Goal: Task Accomplishment & Management: Use online tool/utility

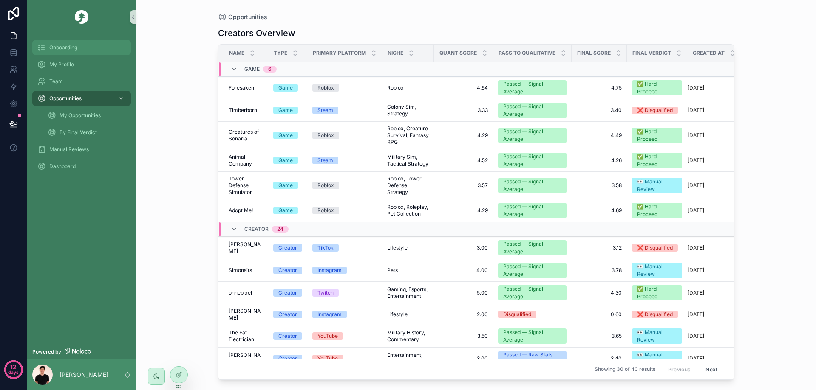
click at [69, 49] on span "Onboarding" at bounding box center [63, 47] width 28 height 7
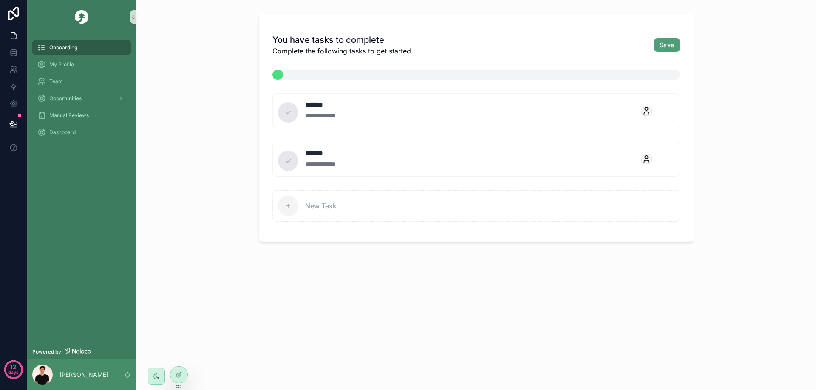
click at [212, 41] on div "**********" at bounding box center [476, 195] width 680 height 390
click at [83, 64] on div "My Profile" at bounding box center [81, 65] width 88 height 14
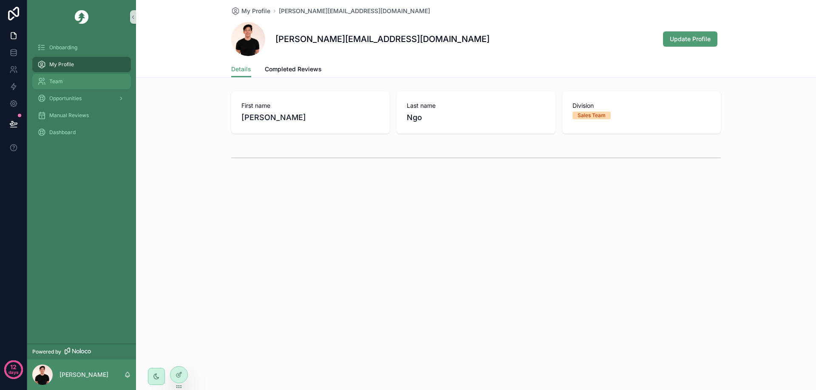
click at [80, 85] on div "Team" at bounding box center [81, 82] width 88 height 14
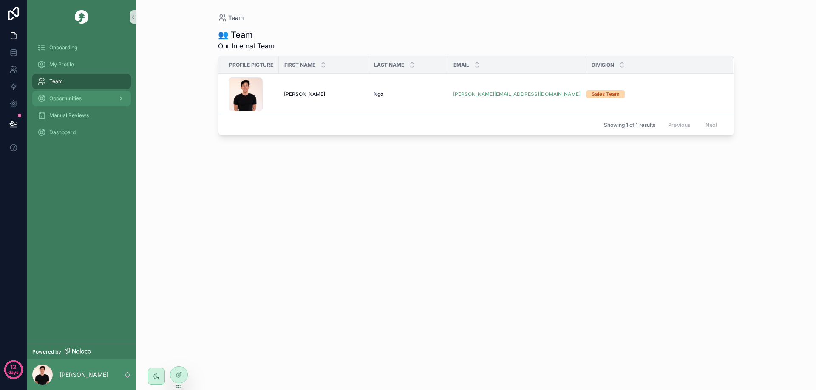
click at [76, 94] on div "Opportunities" at bounding box center [81, 99] width 88 height 14
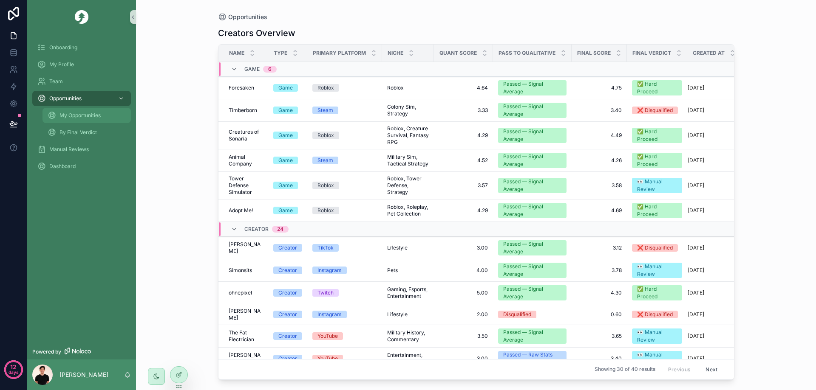
click at [102, 114] on div "My Opportunities" at bounding box center [87, 116] width 78 height 14
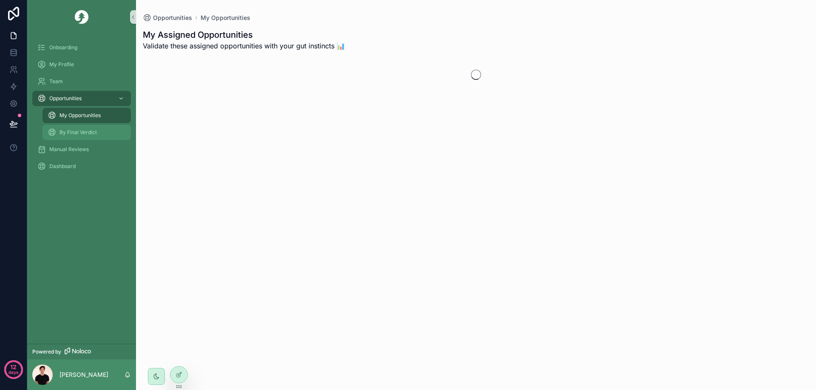
click at [92, 128] on div "By Final Verdict" at bounding box center [87, 133] width 78 height 14
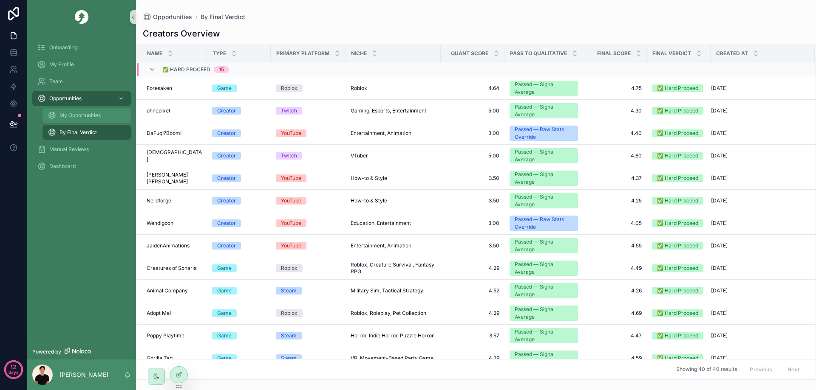
click at [87, 112] on div "My Opportunities" at bounding box center [87, 116] width 78 height 14
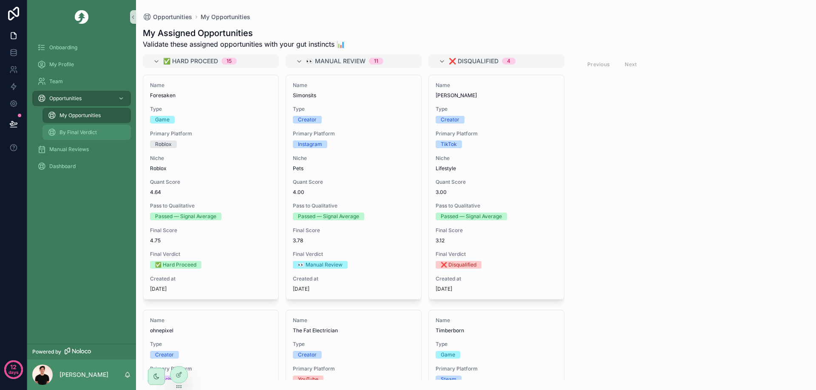
click at [81, 127] on div "By Final Verdict" at bounding box center [87, 133] width 78 height 14
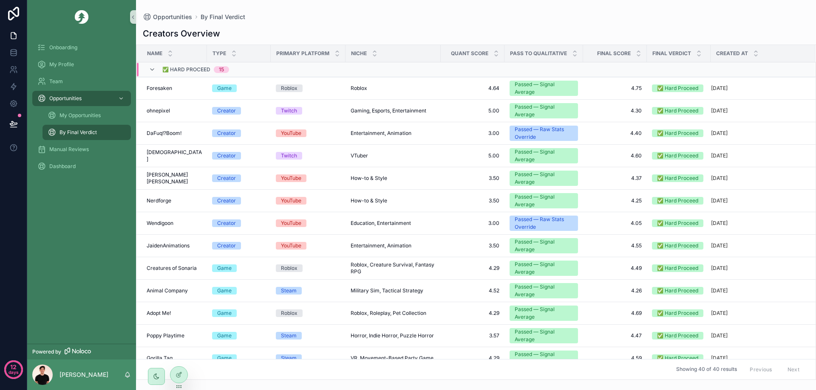
click at [205, 67] on span "✅ Hard Proceed" at bounding box center [186, 69] width 48 height 7
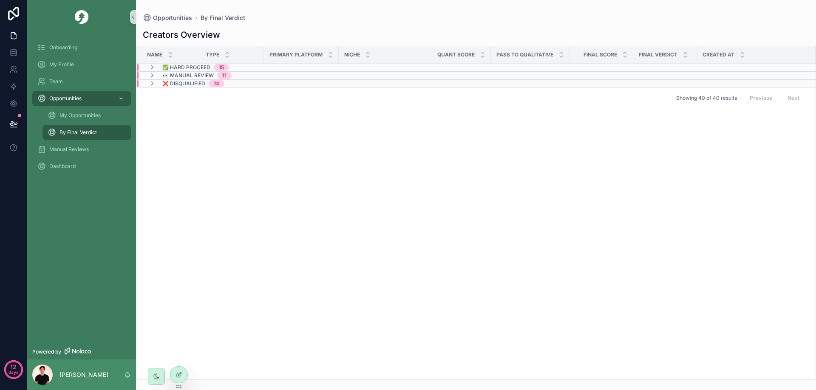
click at [256, 76] on div "👀 Manual Review 11" at bounding box center [237, 75] width 201 height 7
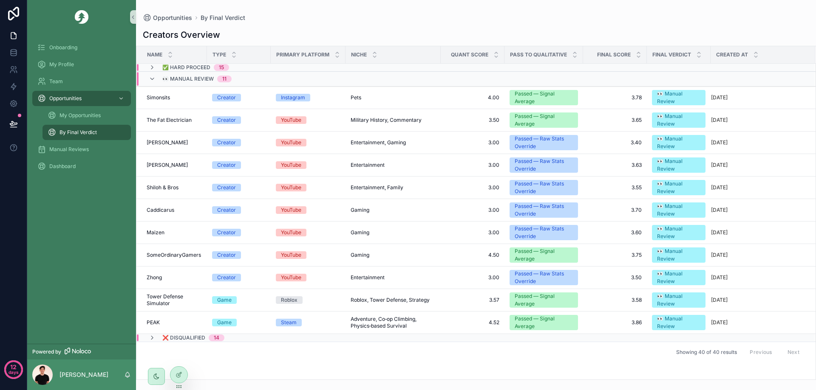
click at [204, 77] on span "👀 Manual Review" at bounding box center [187, 79] width 51 height 7
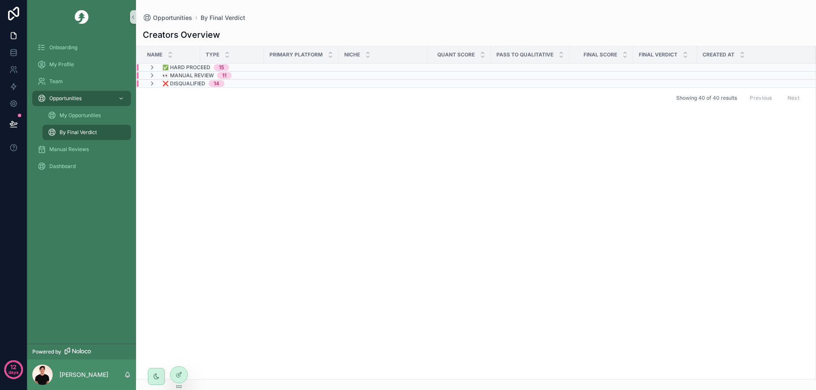
click at [195, 88] on div "Showing 40 of 40 results Previous Next" at bounding box center [475, 98] width 679 height 20
click at [196, 86] on span "❌ Disqualified" at bounding box center [183, 83] width 43 height 7
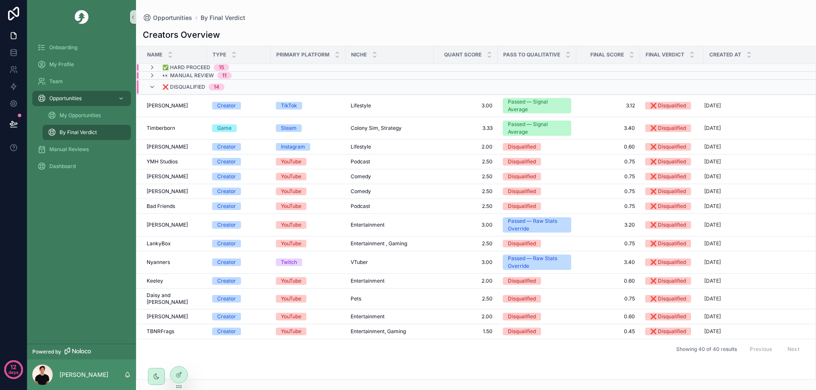
click at [185, 85] on span "❌ Disqualified" at bounding box center [183, 87] width 43 height 7
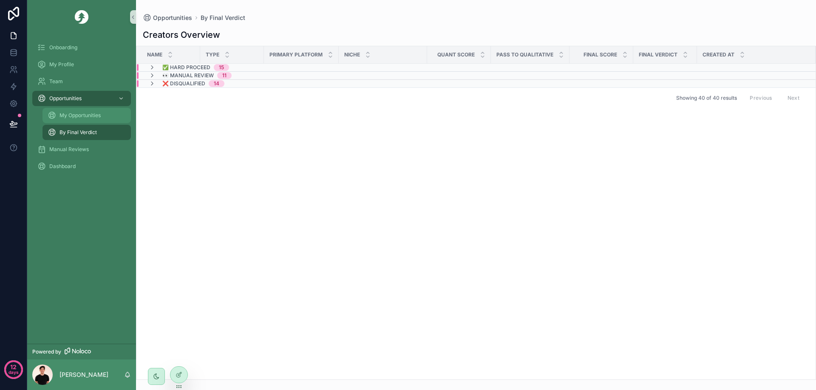
click at [85, 120] on div "My Opportunities" at bounding box center [87, 116] width 78 height 14
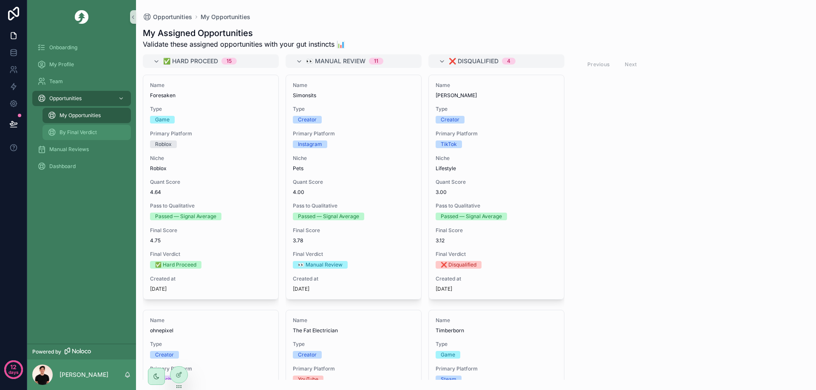
click at [85, 129] on span "By Final Verdict" at bounding box center [77, 132] width 37 height 7
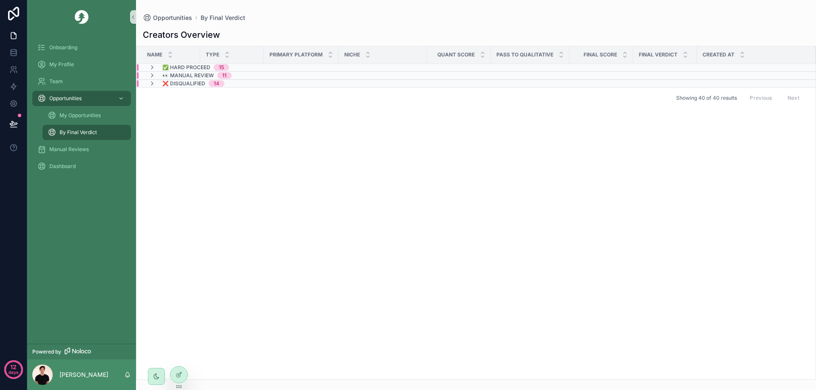
click at [187, 66] on span "✅ Hard Proceed" at bounding box center [186, 67] width 48 height 7
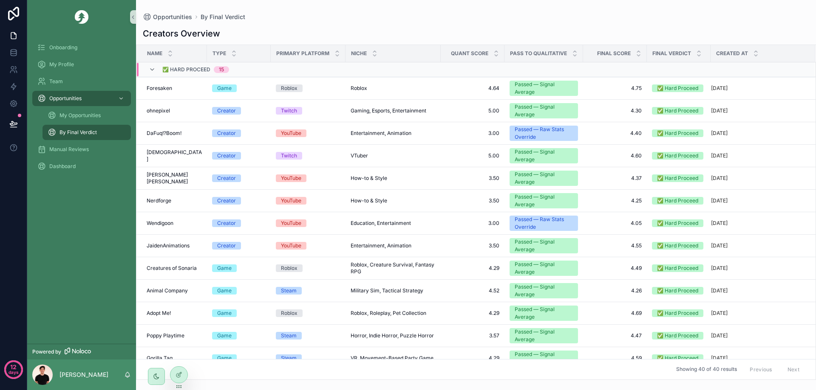
click at [187, 67] on span "✅ Hard Proceed" at bounding box center [186, 69] width 48 height 7
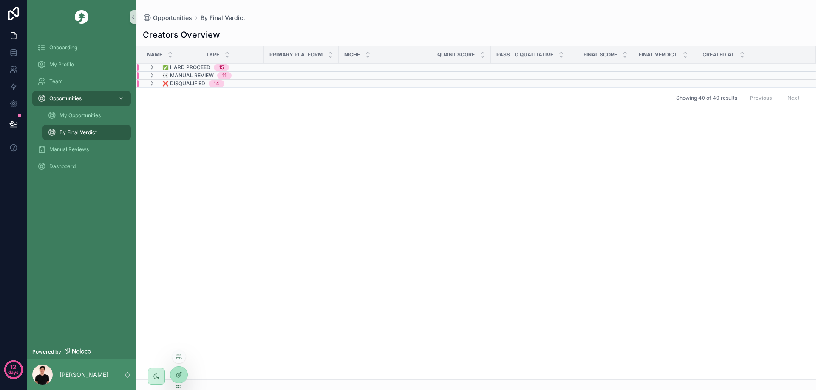
click at [181, 374] on icon at bounding box center [178, 375] width 7 height 7
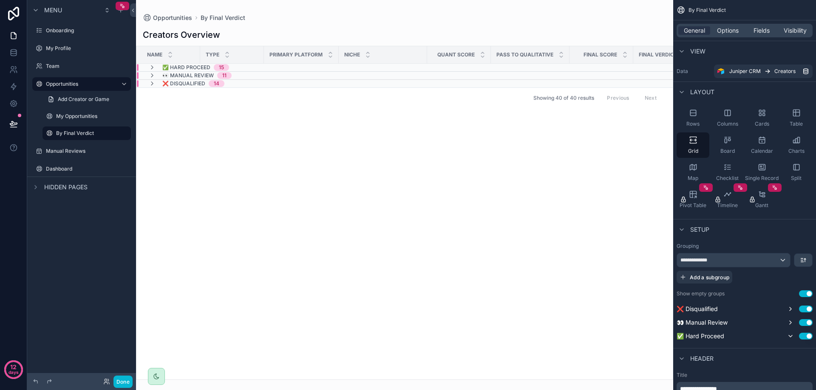
click at [169, 65] on span "✅ Hard Proceed" at bounding box center [186, 67] width 48 height 7
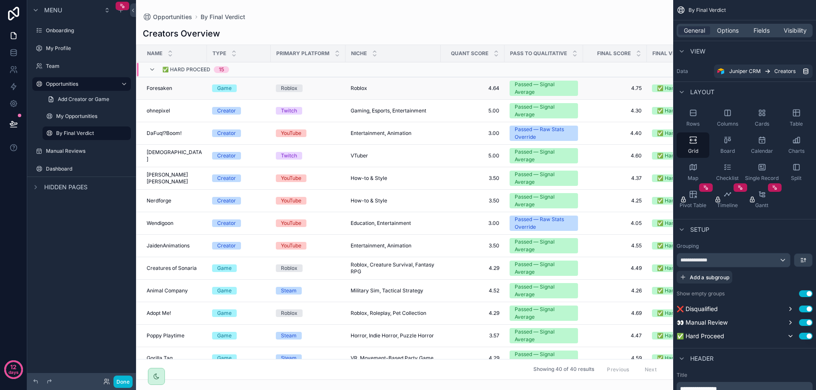
click at [189, 92] on td "Foresaken Foresaken" at bounding box center [171, 88] width 71 height 23
click at [402, 91] on div "Roblox Roblox" at bounding box center [393, 88] width 85 height 7
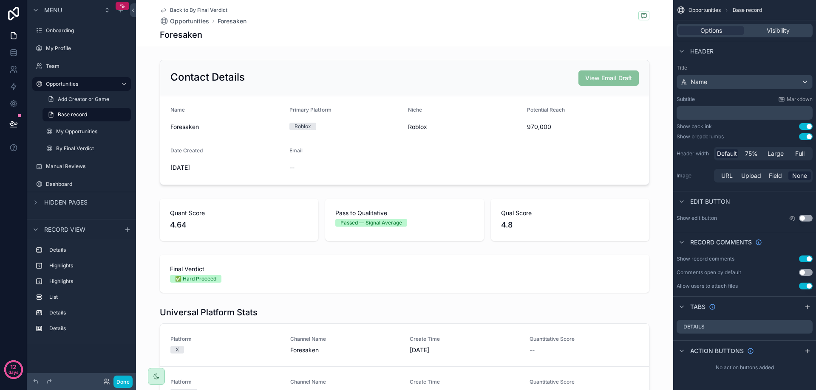
click at [160, 11] on icon "scrollable content" at bounding box center [163, 10] width 7 height 7
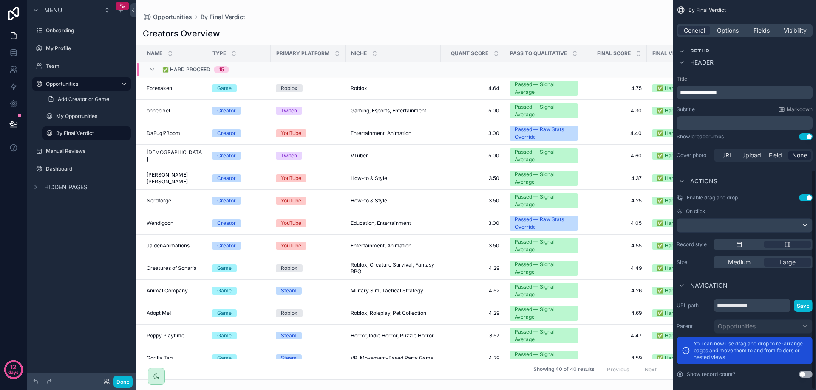
scroll to position [301, 0]
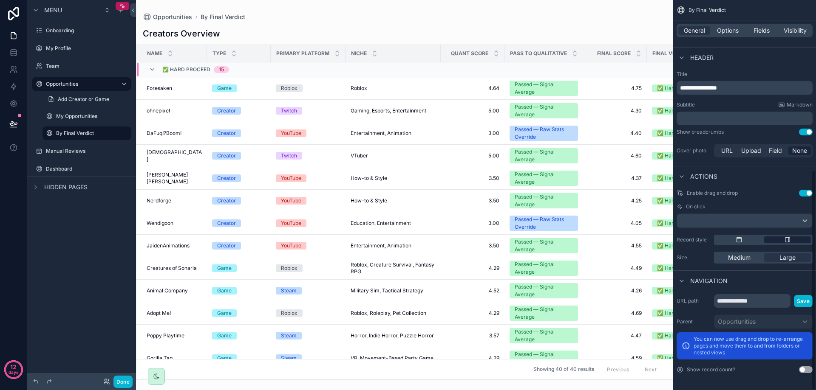
click at [797, 240] on div "scrollable content" at bounding box center [787, 240] width 47 height 7
click at [794, 256] on span "Large" at bounding box center [787, 258] width 16 height 8
click at [722, 221] on div "scrollable content" at bounding box center [744, 221] width 135 height 14
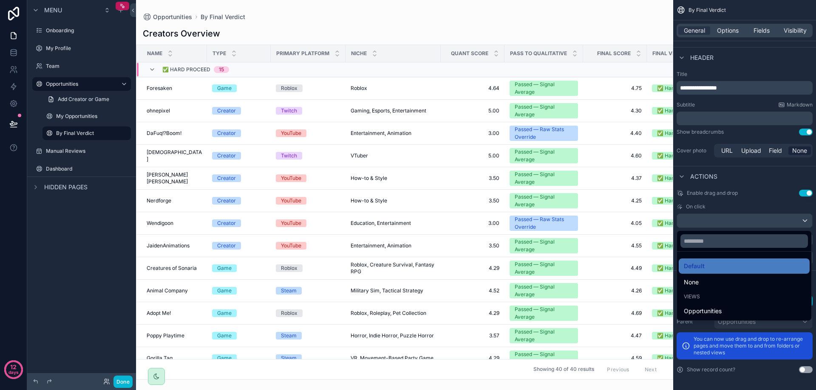
click at [724, 306] on div "Opportunities" at bounding box center [744, 311] width 131 height 15
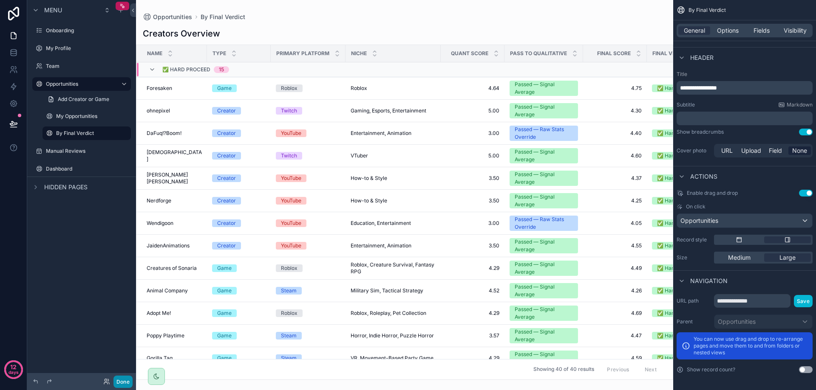
click at [122, 384] on button "Done" at bounding box center [122, 382] width 19 height 12
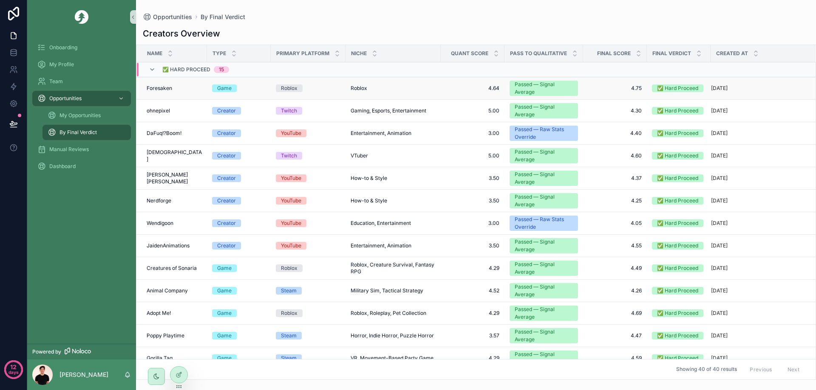
click at [253, 91] on div "Game" at bounding box center [239, 89] width 54 height 8
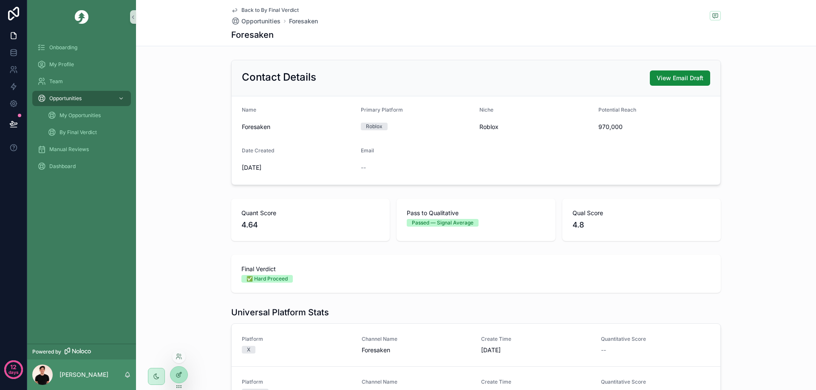
click at [182, 377] on div at bounding box center [178, 375] width 17 height 16
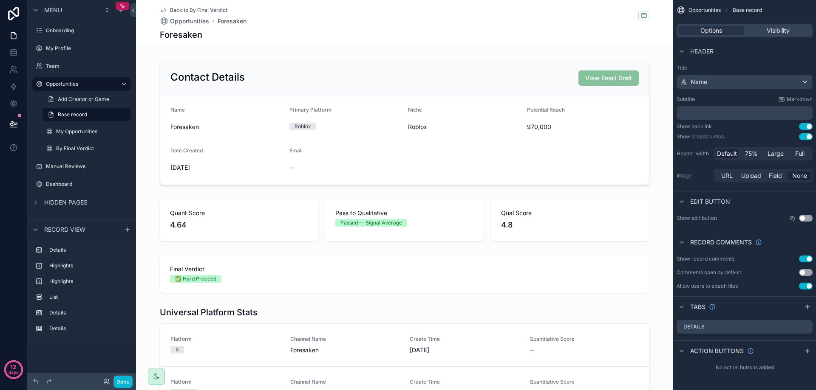
click at [160, 11] on icon "scrollable content" at bounding box center [163, 10] width 7 height 7
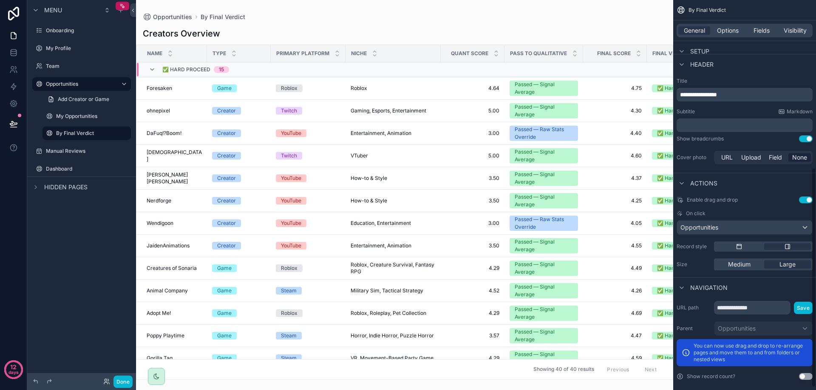
scroll to position [297, 0]
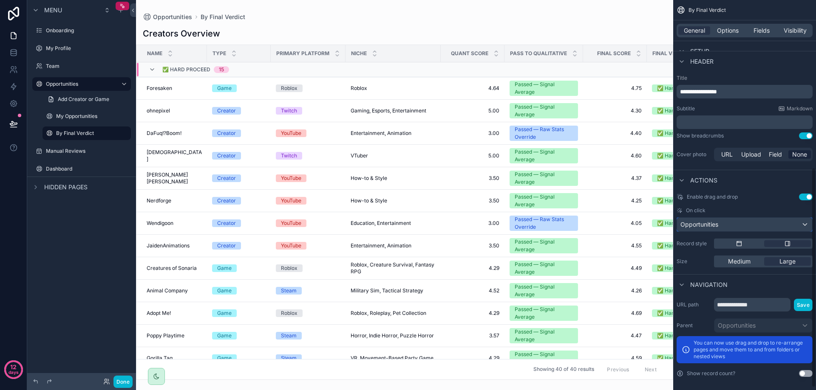
click at [741, 226] on div "Opportunities" at bounding box center [744, 225] width 135 height 14
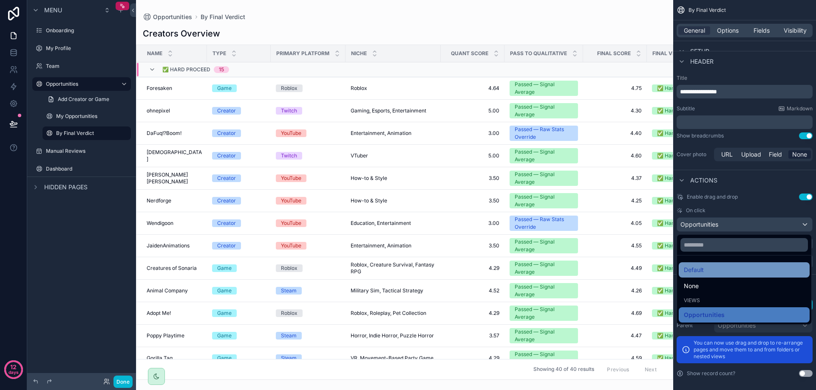
click at [699, 272] on span "Default" at bounding box center [694, 270] width 20 height 10
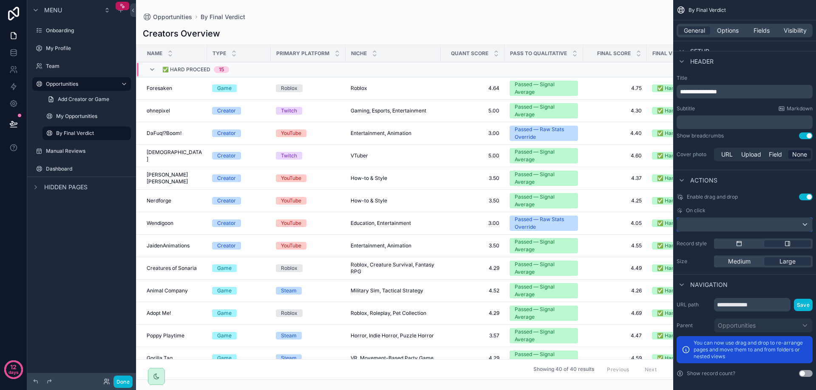
click at [736, 229] on div "scrollable content" at bounding box center [744, 225] width 135 height 14
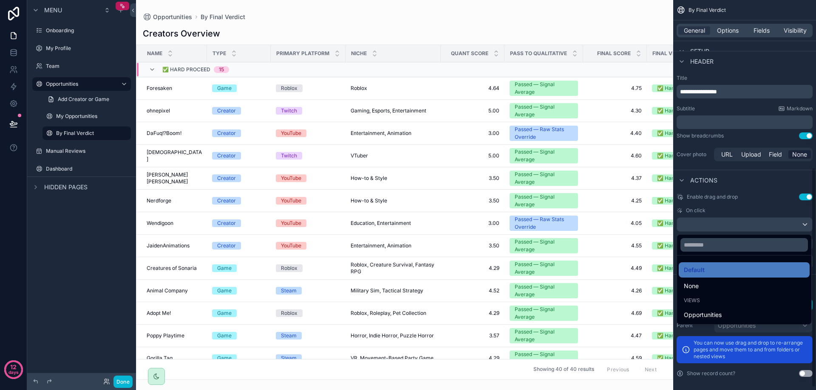
click at [121, 384] on div "scrollable content" at bounding box center [408, 195] width 816 height 390
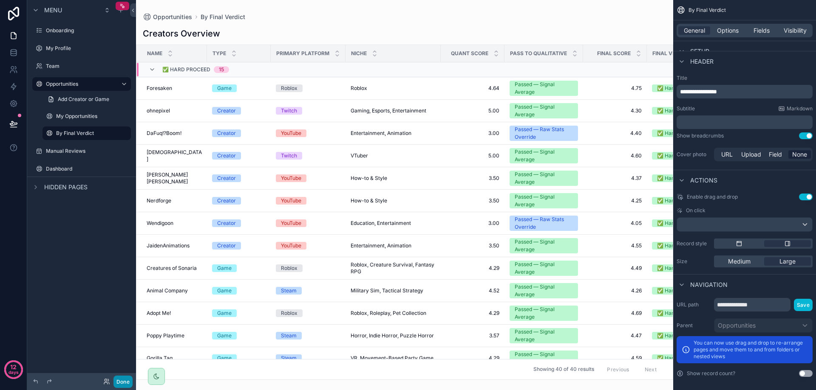
click at [124, 382] on button "Done" at bounding box center [122, 382] width 19 height 12
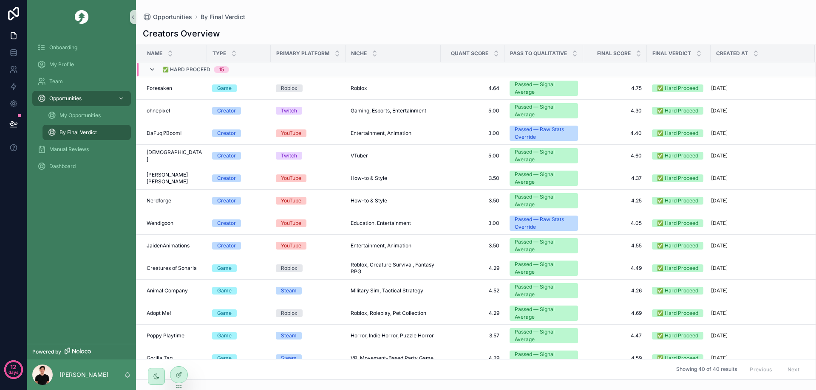
click at [150, 69] on icon "scrollable content" at bounding box center [152, 69] width 7 height 7
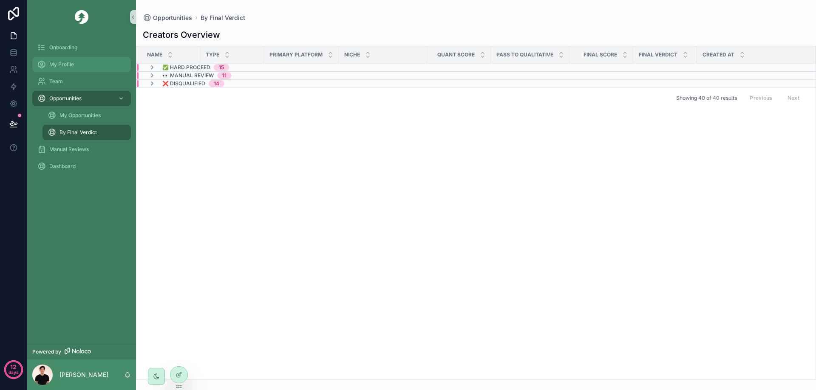
click at [79, 59] on div "My Profile" at bounding box center [81, 65] width 88 height 14
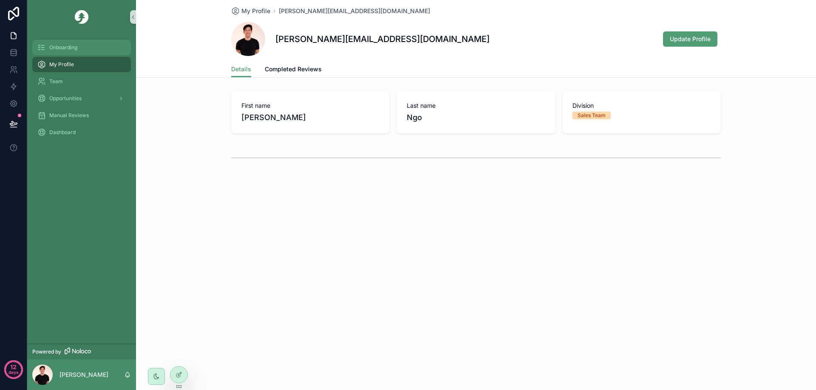
click at [85, 46] on div "Onboarding" at bounding box center [81, 48] width 88 height 14
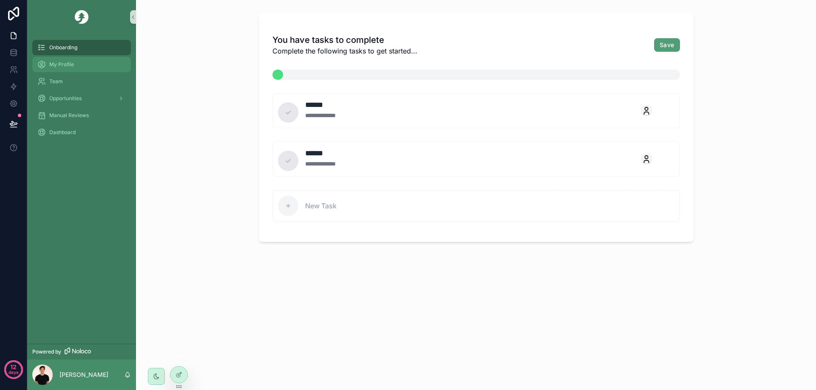
click at [82, 65] on div "My Profile" at bounding box center [81, 65] width 88 height 14
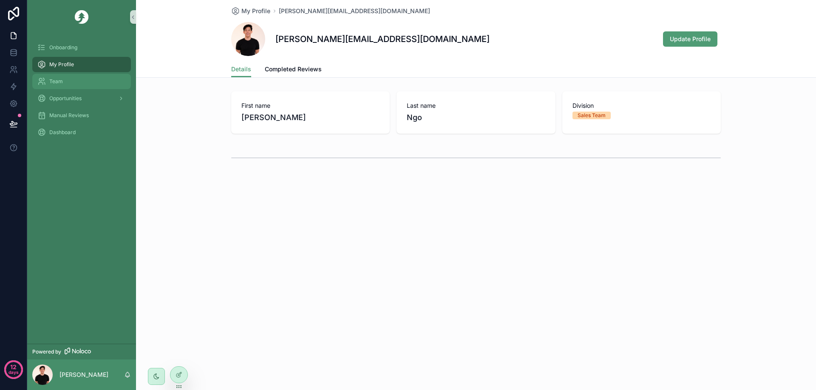
click at [76, 82] on div "Team" at bounding box center [81, 82] width 88 height 14
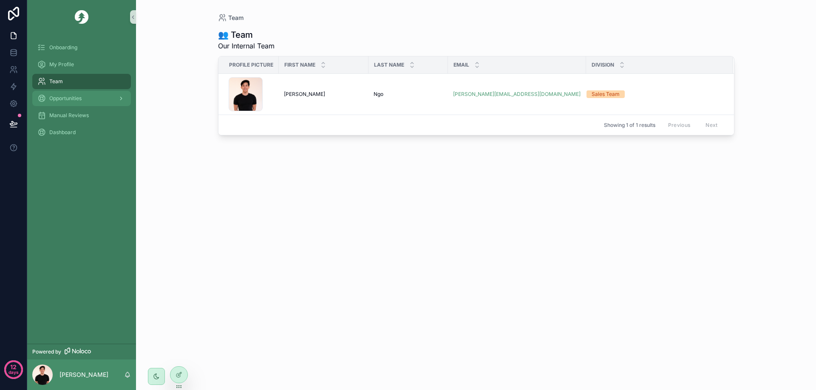
click at [86, 100] on div "Opportunities" at bounding box center [81, 99] width 88 height 14
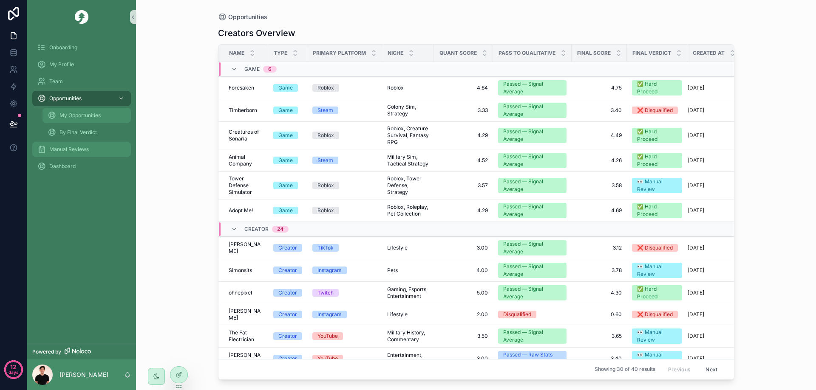
drag, startPoint x: 75, startPoint y: 120, endPoint x: 100, endPoint y: 149, distance: 37.9
click at [76, 120] on div "My Opportunities" at bounding box center [87, 116] width 78 height 14
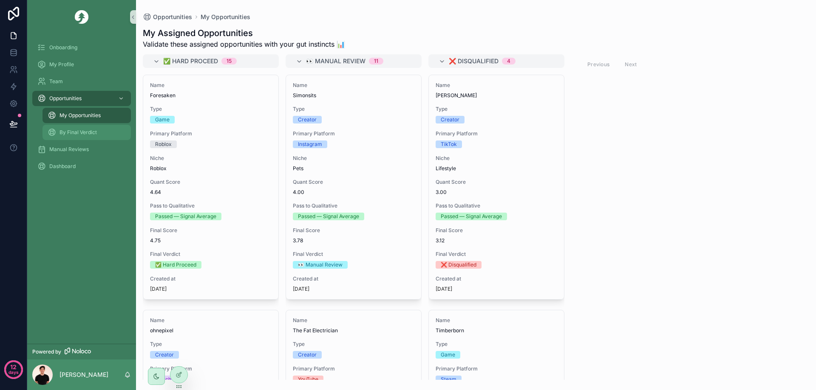
click at [82, 132] on span "By Final Verdict" at bounding box center [77, 132] width 37 height 7
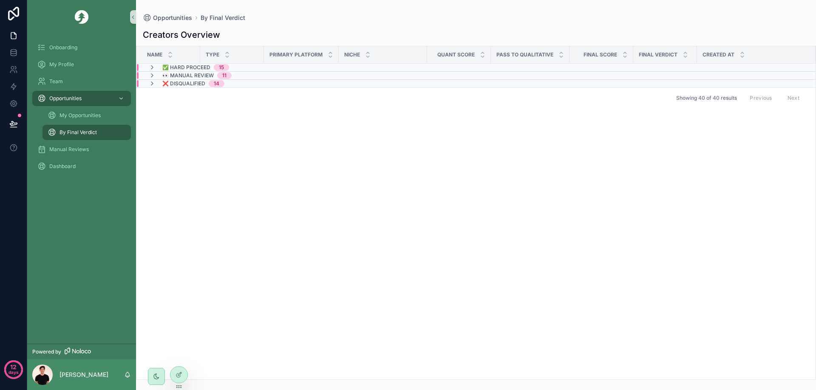
click at [75, 141] on div "By Final Verdict" at bounding box center [86, 132] width 99 height 17
click at [91, 153] on div "Manual Reviews" at bounding box center [81, 150] width 88 height 14
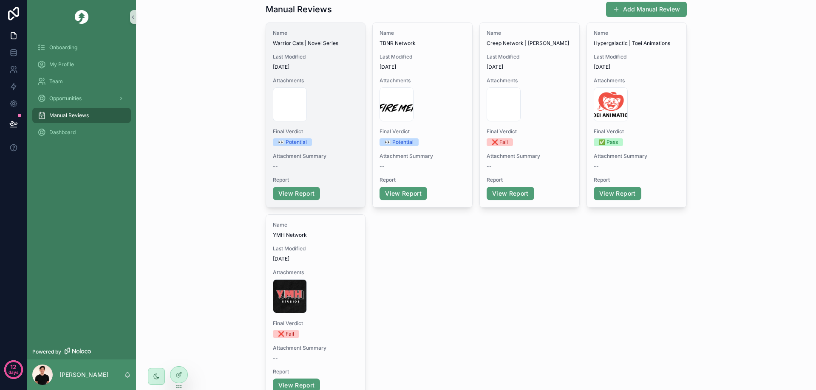
scroll to position [6, 0]
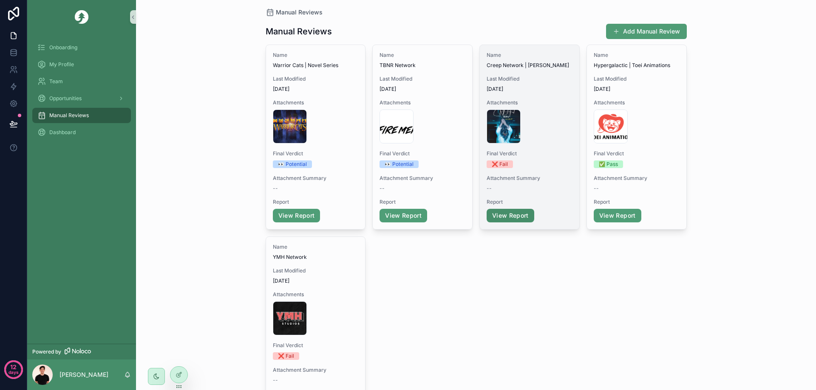
click at [492, 216] on link "View Report" at bounding box center [510, 216] width 48 height 14
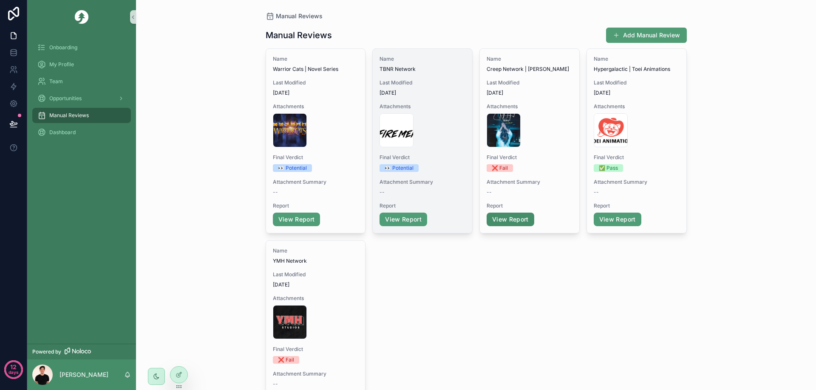
scroll to position [0, 0]
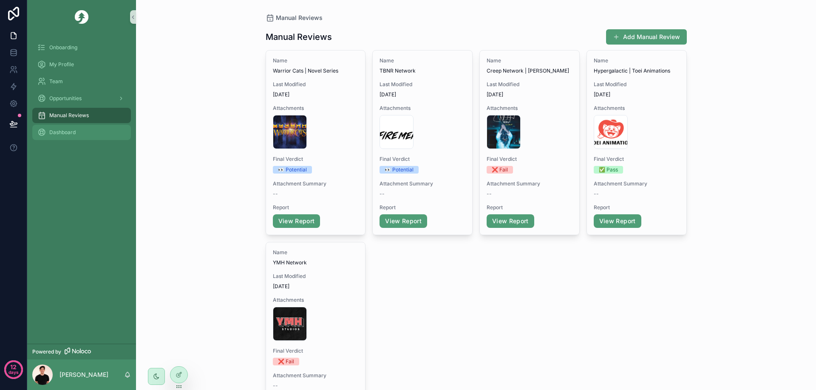
click at [76, 130] on div "Dashboard" at bounding box center [81, 133] width 88 height 14
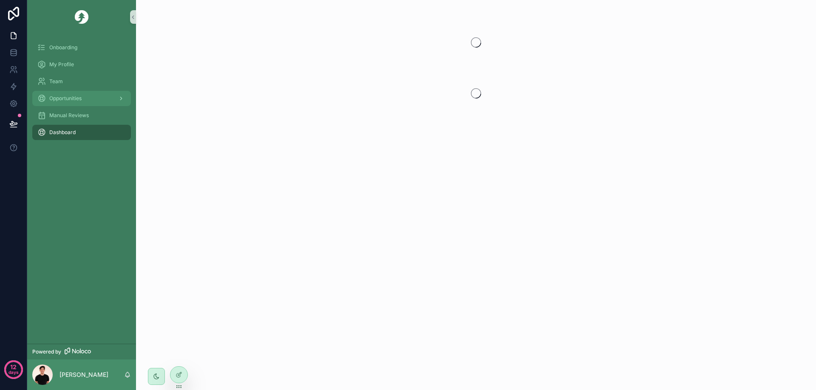
click at [79, 102] on div "Opportunities" at bounding box center [81, 99] width 88 height 14
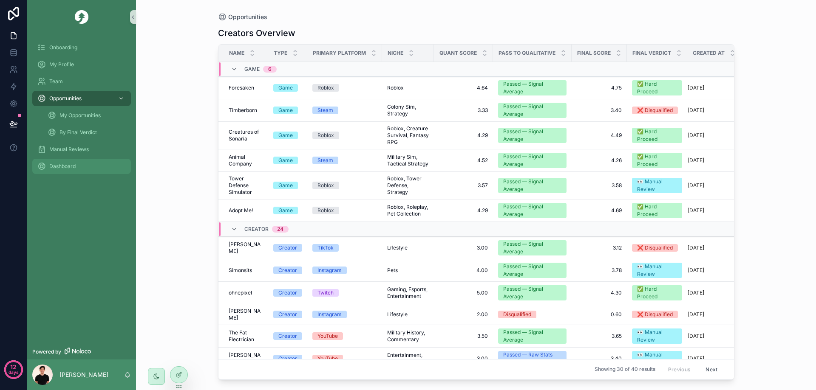
drag, startPoint x: 51, startPoint y: 164, endPoint x: 85, endPoint y: 164, distance: 34.4
click at [51, 164] on span "Dashboard" at bounding box center [62, 166] width 26 height 7
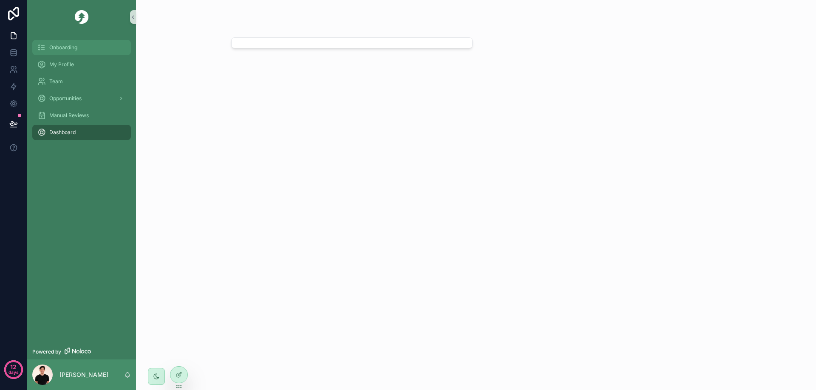
click at [69, 53] on div "Onboarding" at bounding box center [81, 48] width 88 height 14
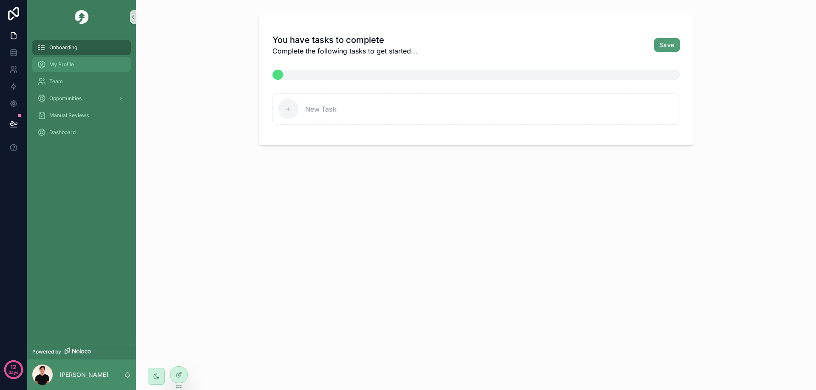
click at [68, 65] on span "My Profile" at bounding box center [61, 64] width 25 height 7
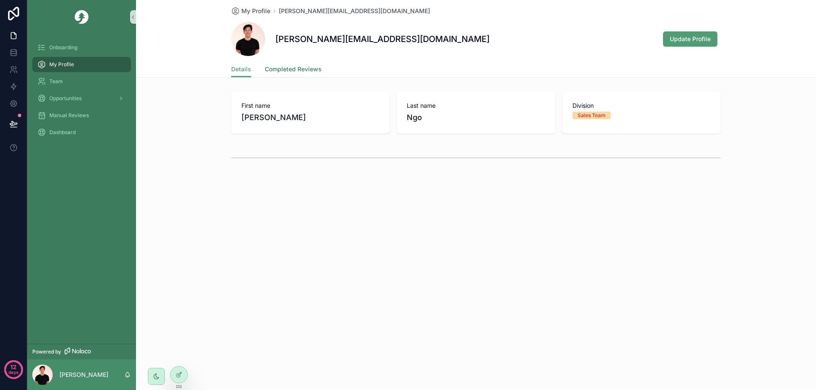
click at [300, 64] on link "Completed Reviews" at bounding box center [293, 70] width 57 height 17
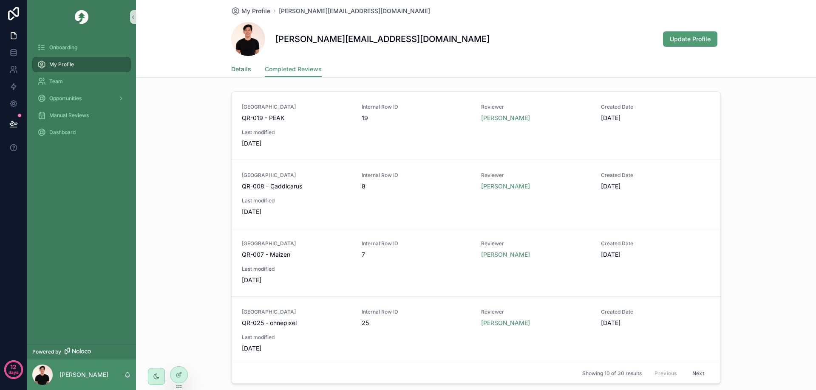
click at [233, 69] on span "Details" at bounding box center [241, 69] width 20 height 8
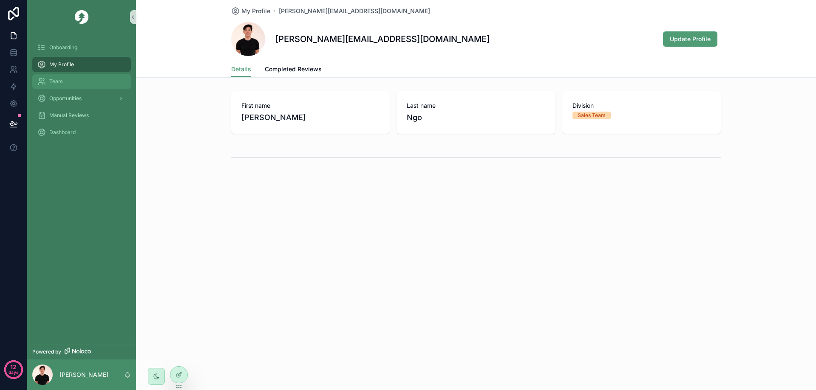
click at [95, 79] on div "Team" at bounding box center [81, 82] width 88 height 14
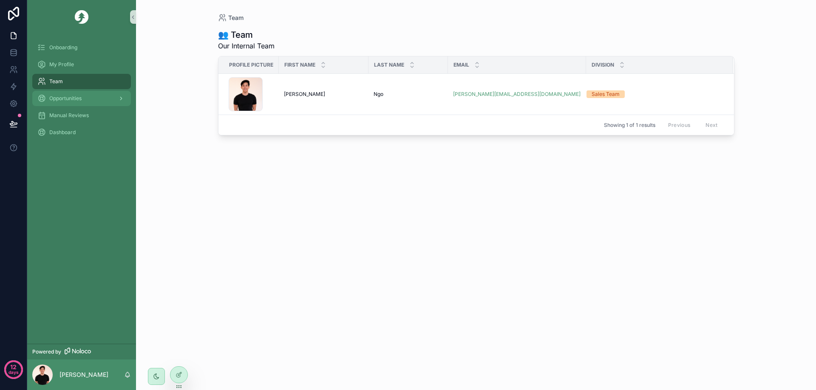
click at [53, 100] on span "Opportunities" at bounding box center [65, 98] width 32 height 7
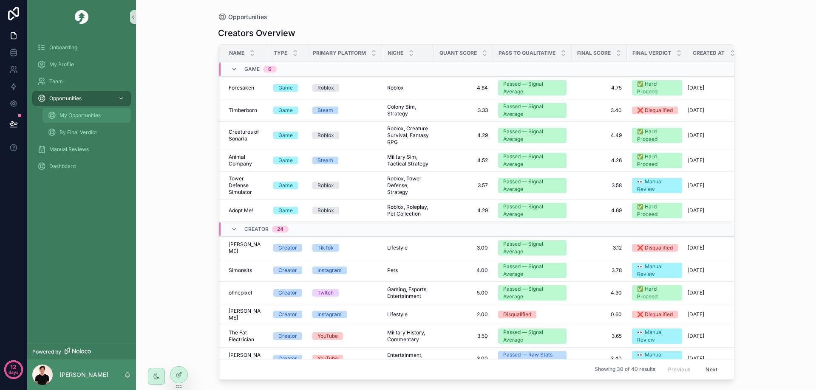
click at [100, 112] on div "My Opportunities" at bounding box center [87, 116] width 78 height 14
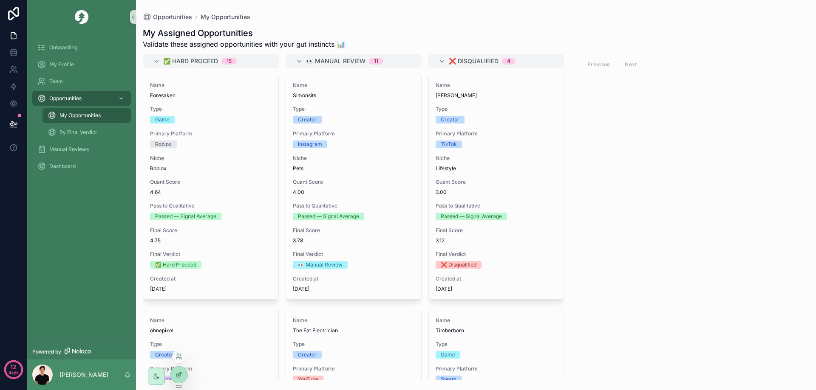
click at [180, 375] on icon at bounding box center [178, 375] width 7 height 7
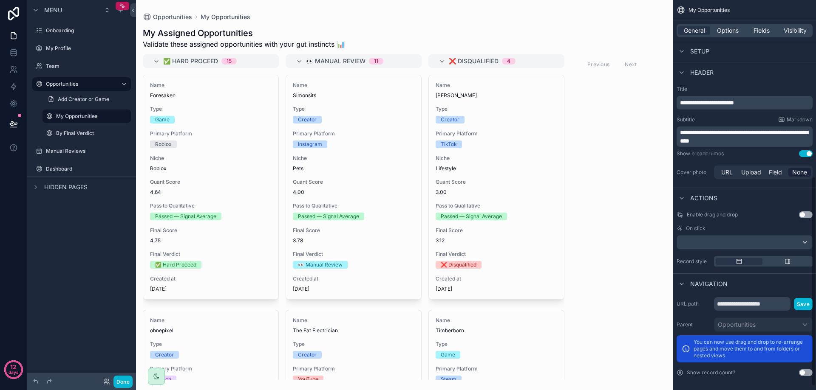
scroll to position [335, 0]
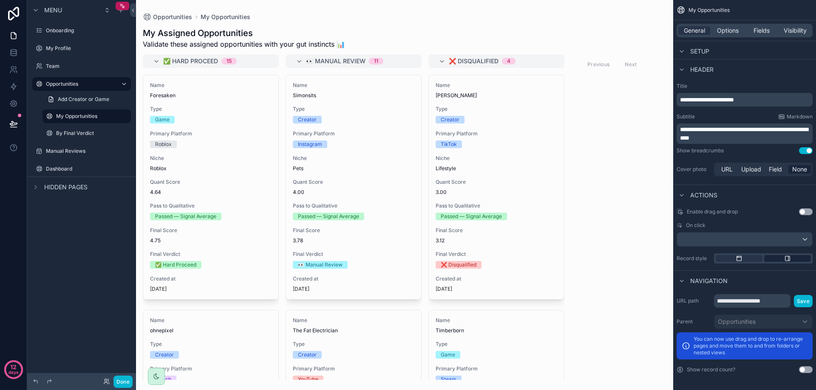
click at [786, 260] on icon "scrollable content" at bounding box center [787, 258] width 7 height 7
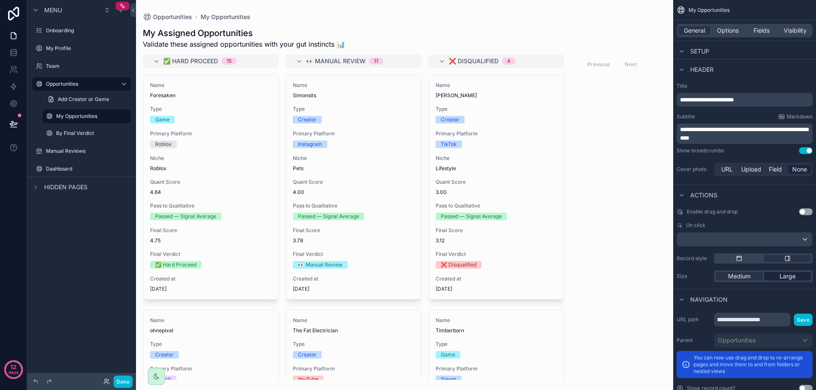
click at [804, 277] on div "Large" at bounding box center [787, 276] width 47 height 8
click at [754, 242] on div "scrollable content" at bounding box center [744, 240] width 135 height 14
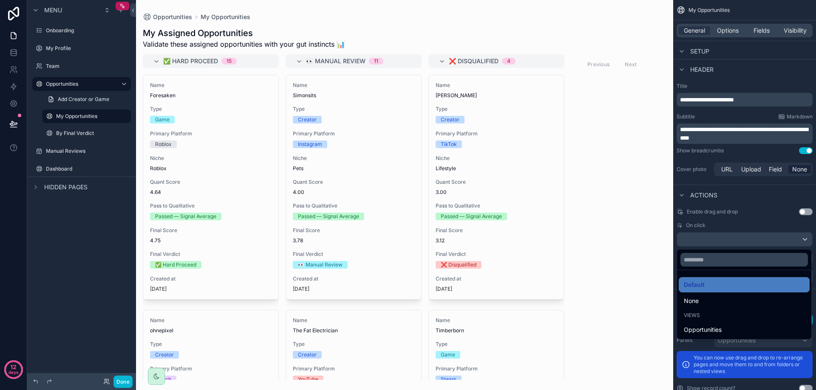
click at [754, 242] on div "scrollable content" at bounding box center [408, 195] width 816 height 390
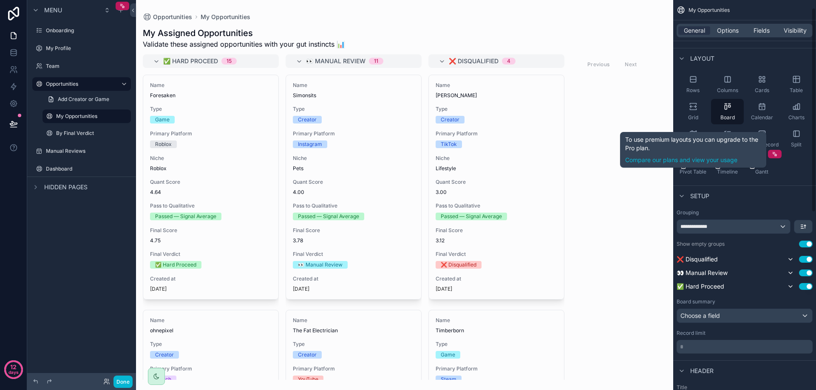
scroll to position [14, 0]
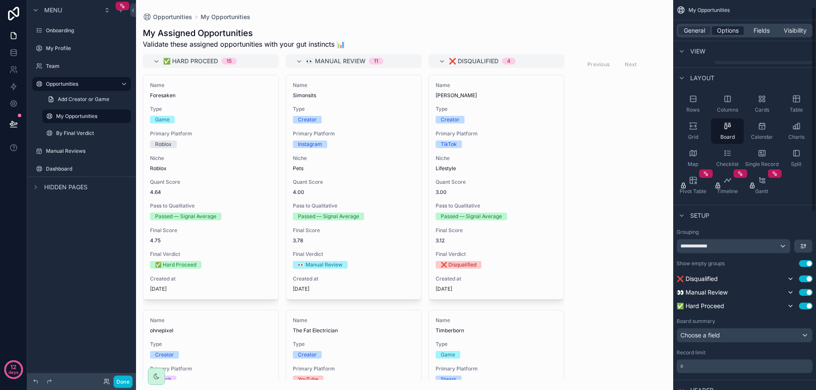
click at [723, 33] on span "Options" at bounding box center [728, 30] width 22 height 8
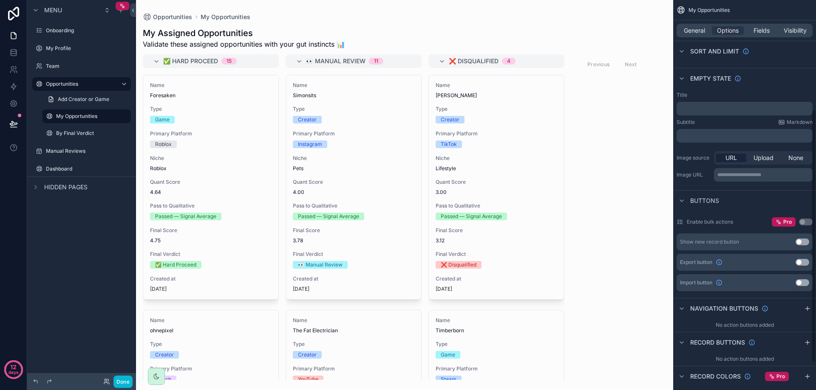
scroll to position [170, 0]
click at [801, 241] on button "Use setting" at bounding box center [802, 240] width 14 height 7
click at [804, 240] on button "Use setting" at bounding box center [802, 240] width 14 height 7
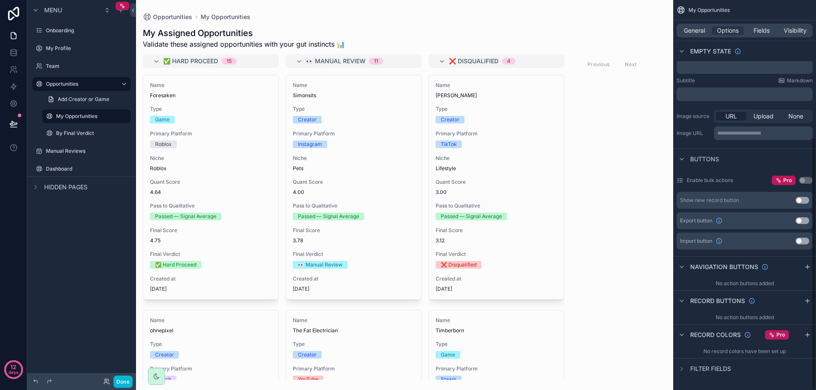
scroll to position [212, 0]
click at [804, 266] on icon "scrollable content" at bounding box center [807, 265] width 7 height 7
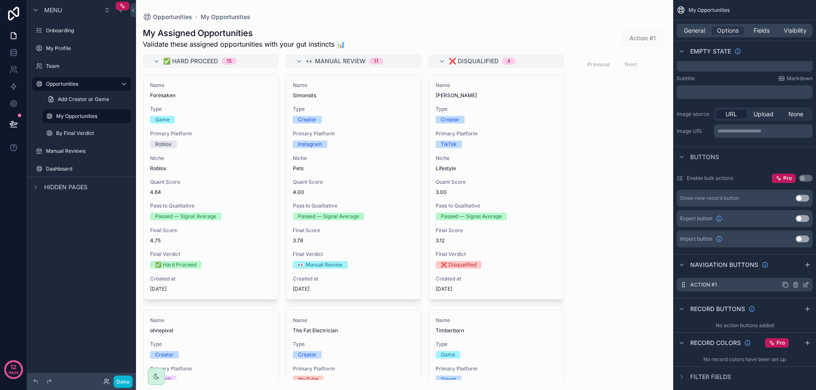
click at [795, 286] on icon "scrollable content" at bounding box center [795, 286] width 0 height 2
click at [795, 284] on icon "scrollable content" at bounding box center [795, 284] width 5 height 0
click at [794, 272] on icon at bounding box center [792, 272] width 4 height 4
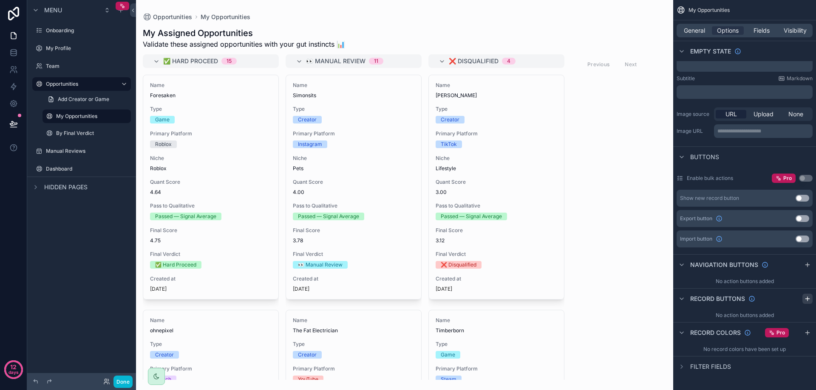
click at [806, 299] on icon "scrollable content" at bounding box center [807, 299] width 4 height 0
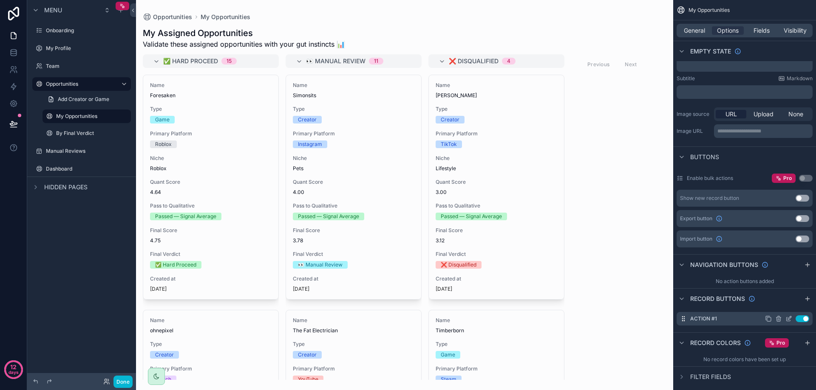
click at [786, 319] on icon "scrollable content" at bounding box center [788, 320] width 4 height 4
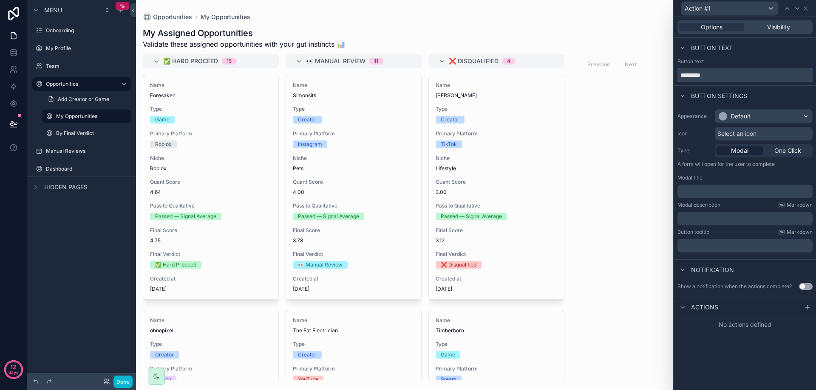
drag, startPoint x: 720, startPoint y: 73, endPoint x: 638, endPoint y: 72, distance: 81.6
click at [640, 69] on div "Action #1 Options Visibility Button text Button text ********* Button settings …" at bounding box center [408, 195] width 816 height 390
type input "*******"
click at [709, 190] on p "﻿" at bounding box center [746, 191] width 130 height 8
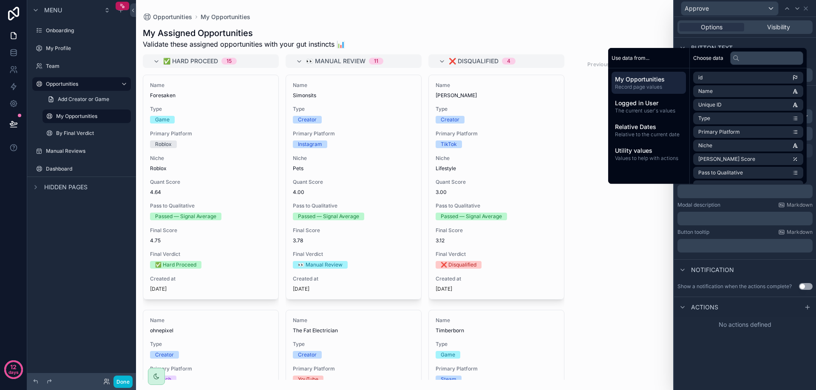
click at [710, 201] on div "Appearance Default Icon Select an icon Type Modal One Click A form will open fo…" at bounding box center [745, 181] width 142 height 150
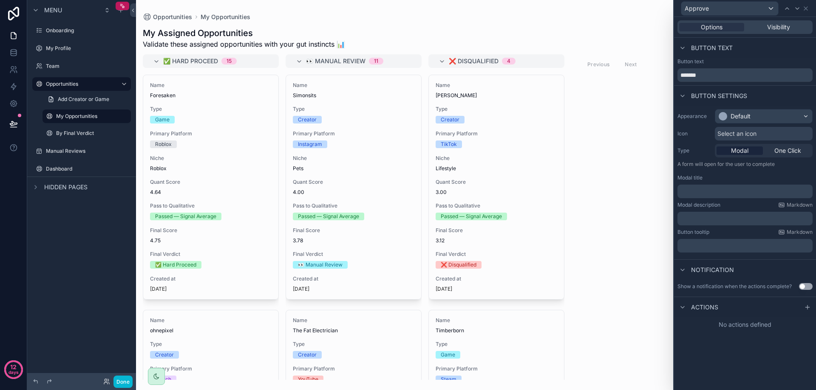
click at [705, 195] on p "﻿" at bounding box center [746, 191] width 130 height 8
click at [707, 215] on p "﻿" at bounding box center [746, 219] width 130 height 8
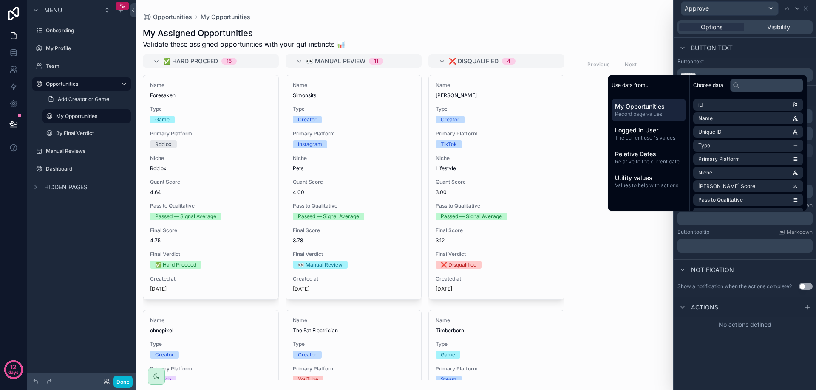
click at [704, 229] on label "Button tooltip" at bounding box center [693, 232] width 32 height 7
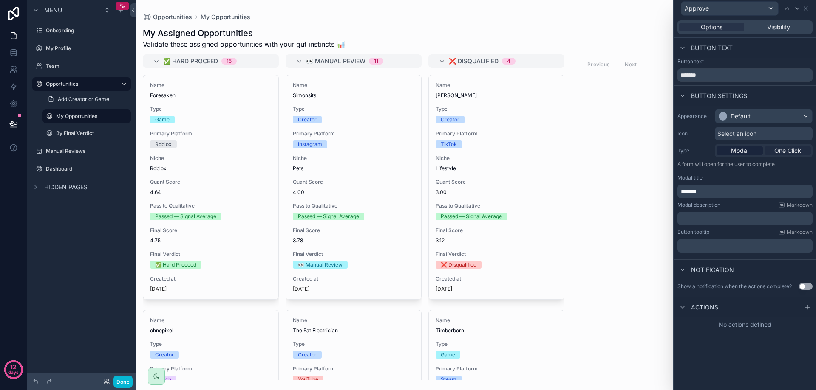
click at [765, 152] on div "One Click" at bounding box center [787, 151] width 46 height 8
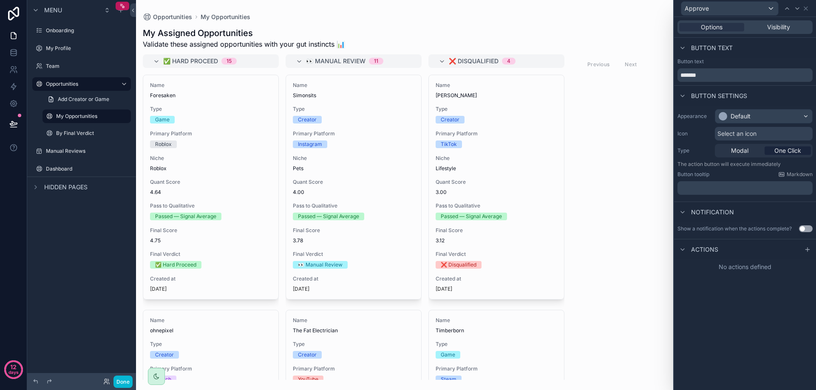
click at [608, 273] on div "scrollable content" at bounding box center [404, 195] width 537 height 390
click at [743, 153] on span "Modal" at bounding box center [739, 151] width 17 height 8
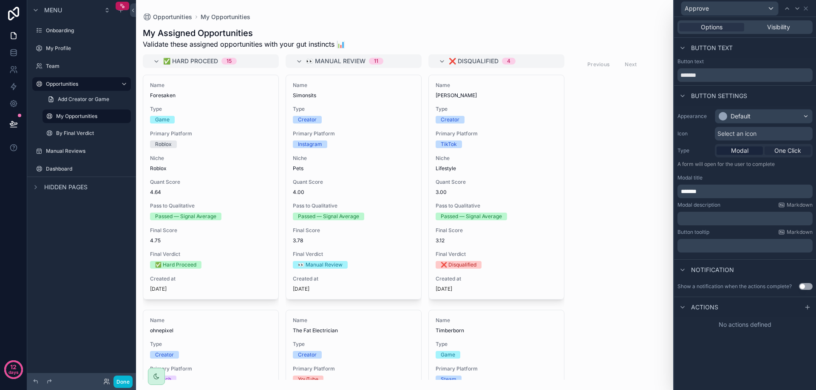
click at [786, 149] on span "One Click" at bounding box center [787, 151] width 27 height 8
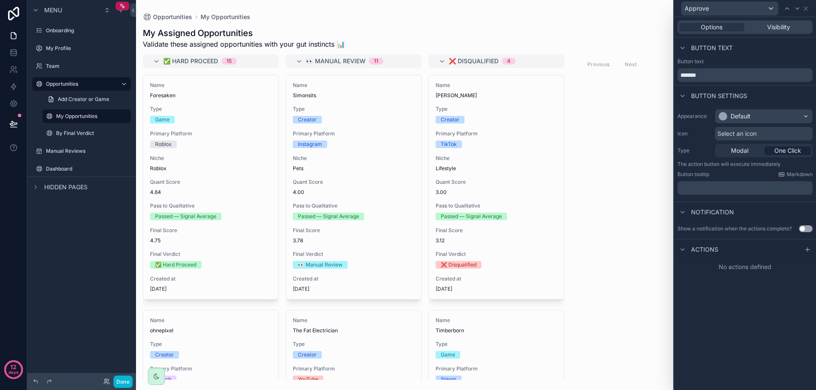
click at [722, 189] on p "﻿" at bounding box center [746, 188] width 130 height 8
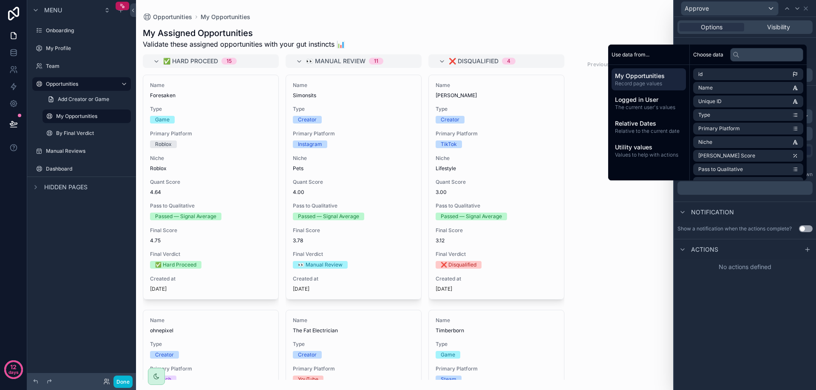
click at [701, 204] on div "Notification" at bounding box center [745, 212] width 142 height 20
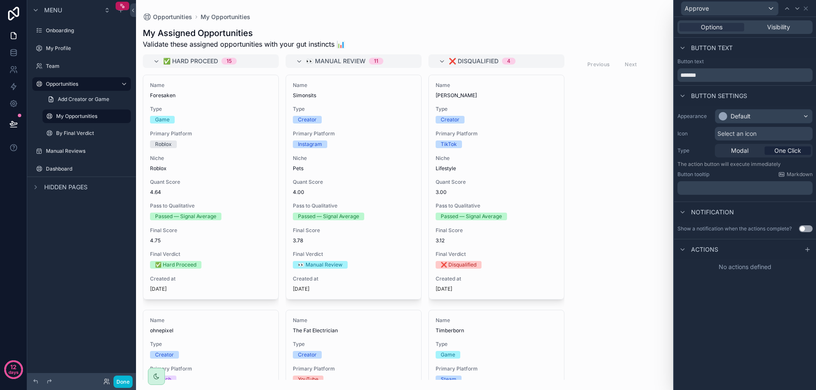
click at [712, 251] on span "Actions" at bounding box center [704, 250] width 27 height 8
click at [708, 251] on span "Actions" at bounding box center [704, 250] width 27 height 8
click at [738, 112] on div "Default" at bounding box center [763, 117] width 97 height 14
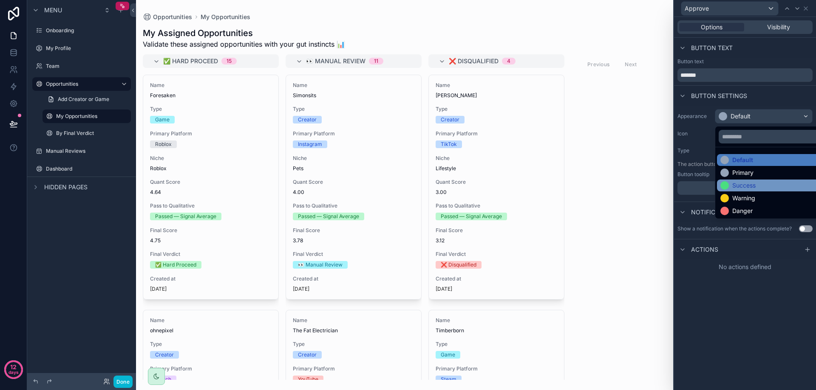
click at [749, 181] on div "Success" at bounding box center [773, 186] width 113 height 12
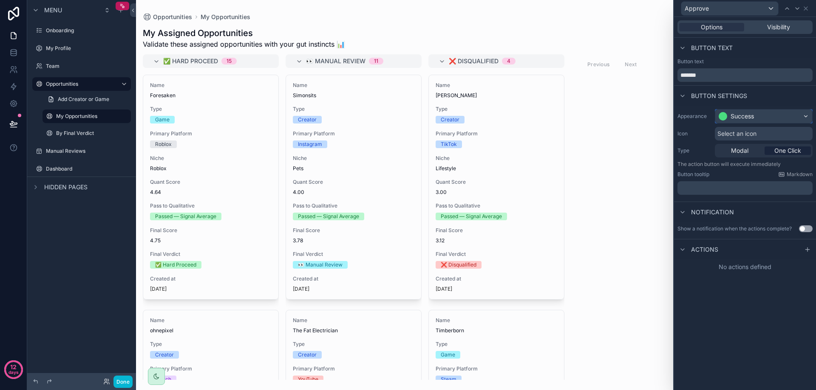
click at [758, 120] on div "Success" at bounding box center [763, 117] width 97 height 14
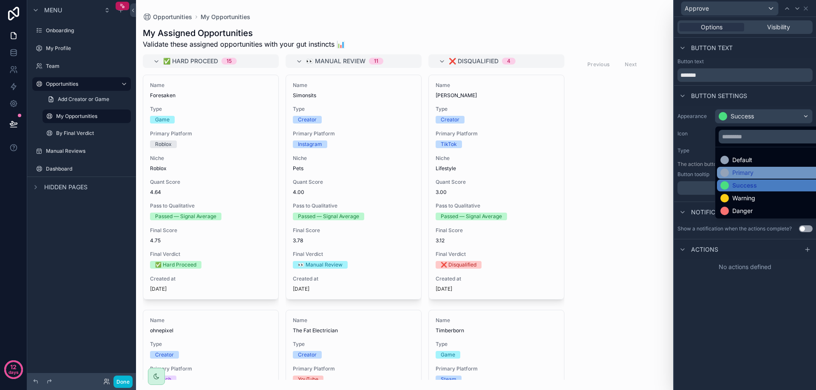
click at [737, 172] on div "Primary" at bounding box center [742, 173] width 21 height 8
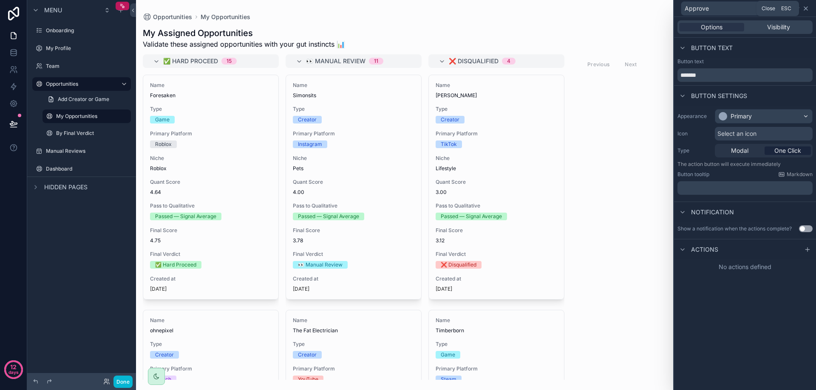
click at [808, 11] on icon at bounding box center [805, 8] width 7 height 7
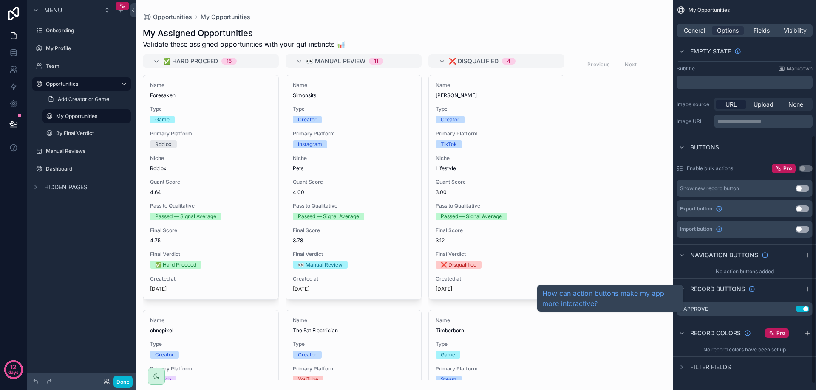
scroll to position [222, 0]
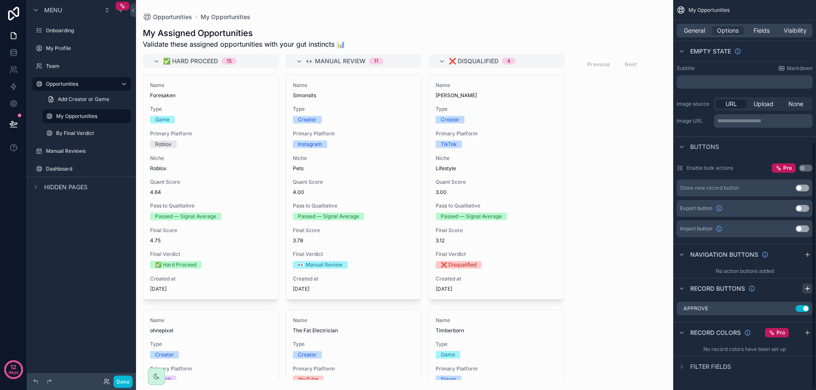
click at [810, 288] on icon "scrollable content" at bounding box center [807, 289] width 7 height 7
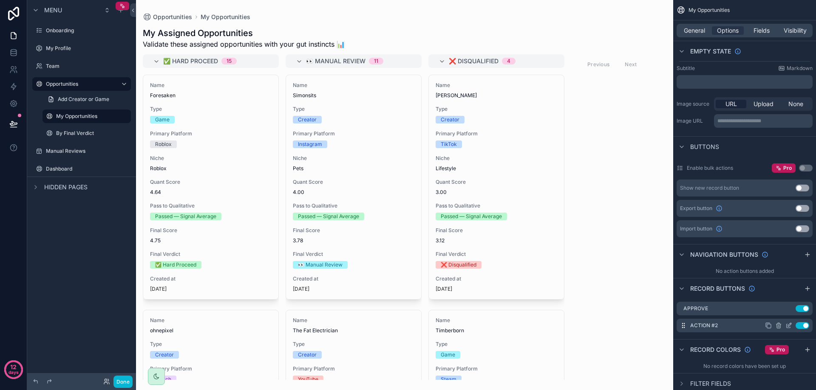
click at [787, 327] on icon "scrollable content" at bounding box center [788, 325] width 7 height 7
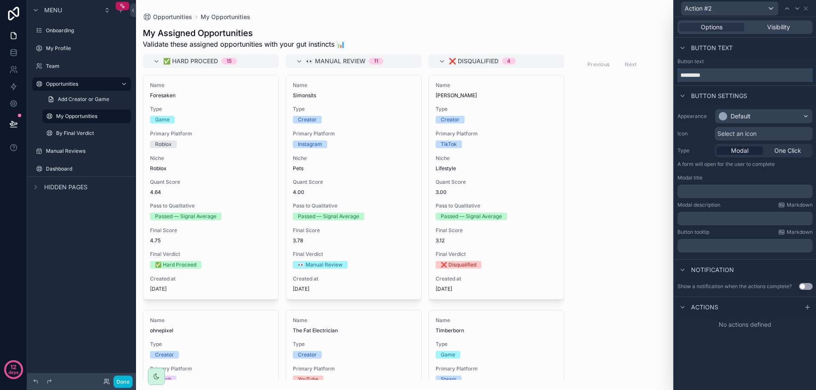
drag, startPoint x: 667, startPoint y: 69, endPoint x: 652, endPoint y: 67, distance: 15.4
click at [652, 67] on div "Action #2 Options Visibility Button text Button text ********* Button settings …" at bounding box center [408, 195] width 816 height 390
type input "*******"
click at [760, 111] on div "Default" at bounding box center [763, 117] width 97 height 14
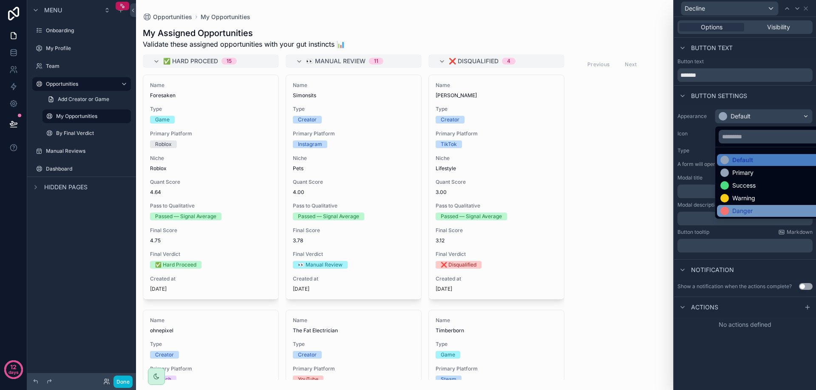
click at [754, 208] on div "Danger" at bounding box center [773, 211] width 106 height 8
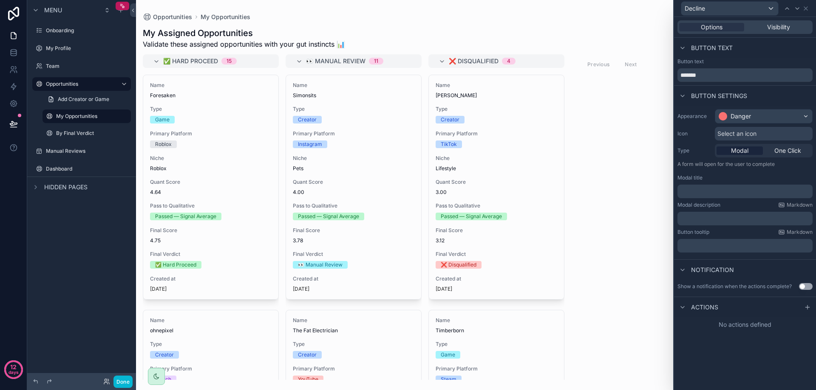
click at [717, 190] on p "﻿" at bounding box center [746, 191] width 130 height 8
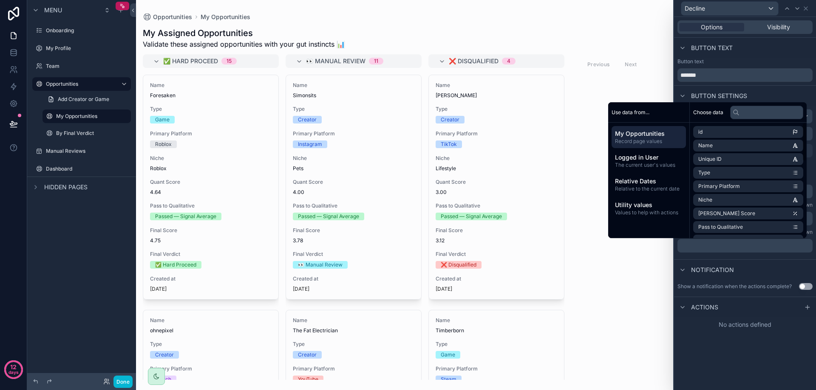
click at [709, 348] on div "Options Visibility Button text Button text ******* Button settings Appearance D…" at bounding box center [745, 203] width 142 height 373
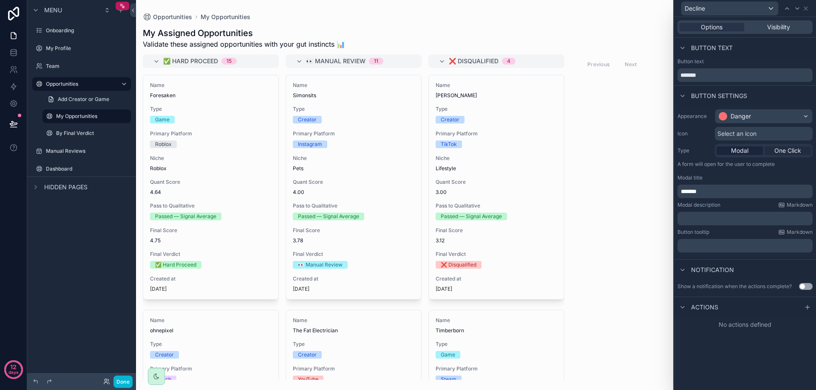
click at [794, 153] on span "One Click" at bounding box center [787, 151] width 27 height 8
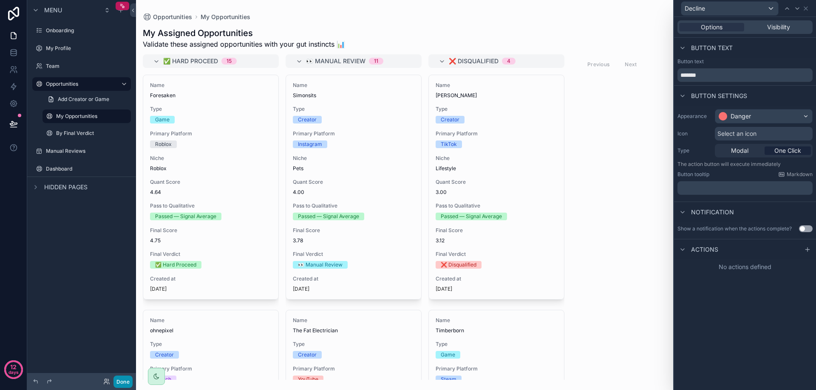
click at [118, 380] on button "Done" at bounding box center [122, 382] width 19 height 12
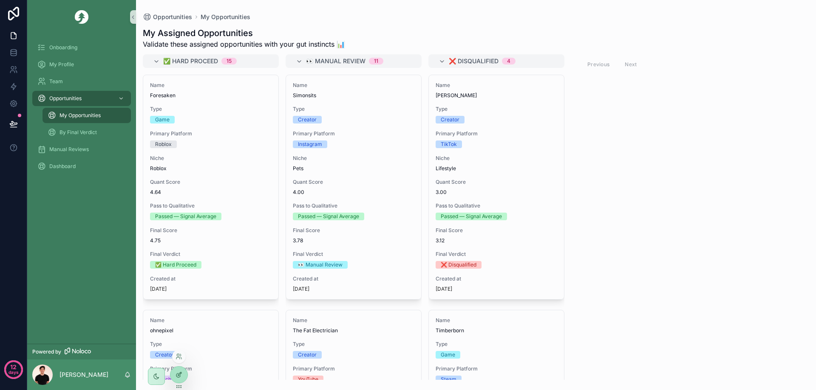
click at [177, 376] on icon at bounding box center [178, 375] width 7 height 7
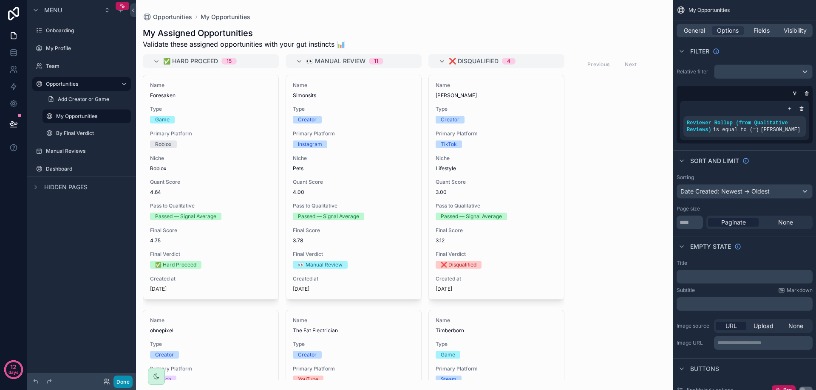
click at [123, 382] on button "Done" at bounding box center [122, 382] width 19 height 12
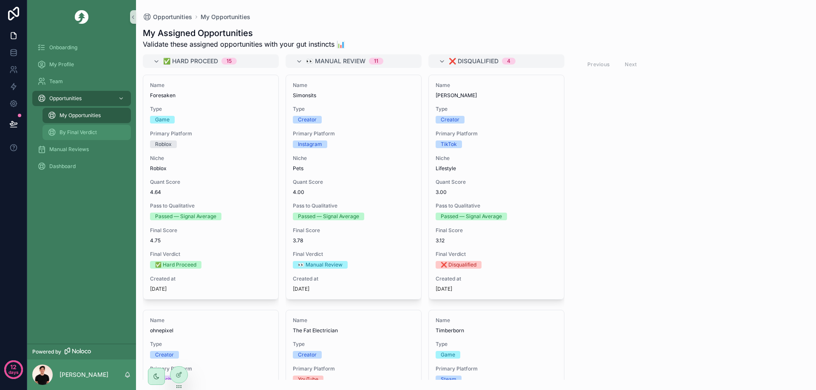
click at [82, 131] on span "By Final Verdict" at bounding box center [77, 132] width 37 height 7
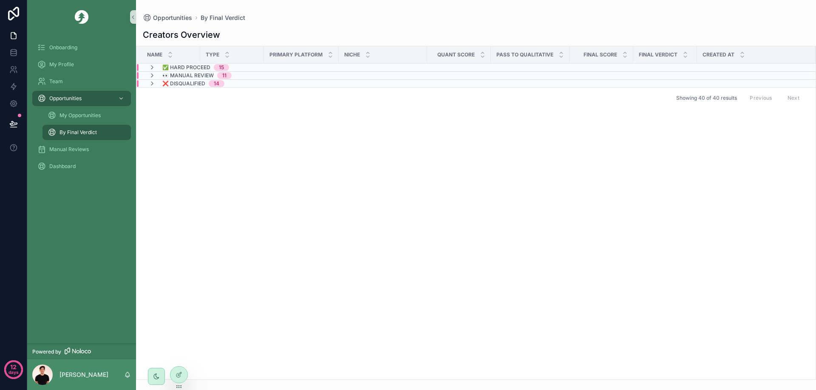
click at [206, 65] on span "✅ Hard Proceed" at bounding box center [186, 67] width 48 height 7
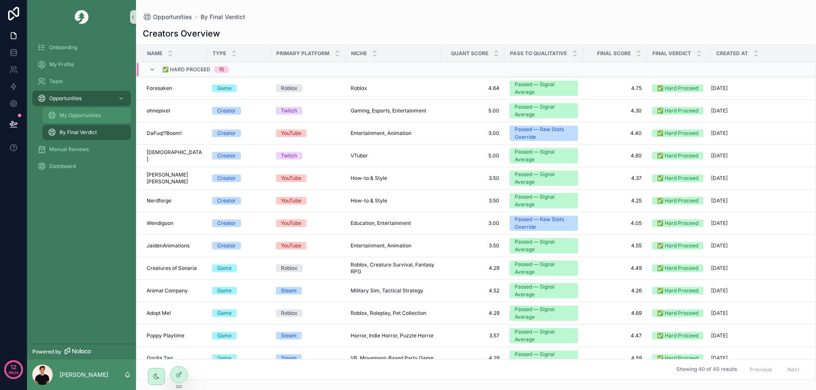
click at [89, 118] on span "My Opportunities" at bounding box center [79, 115] width 41 height 7
